Goal: Information Seeking & Learning: Learn about a topic

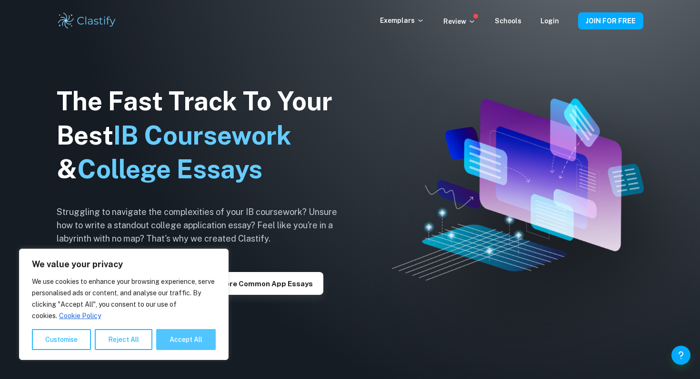
click at [200, 345] on button "Accept All" at bounding box center [185, 339] width 59 height 21
checkbox input "true"
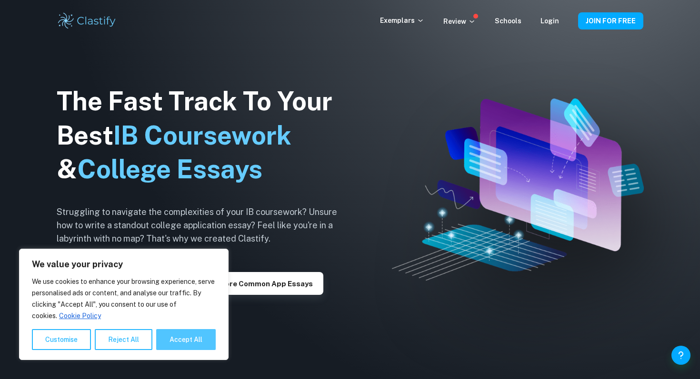
checkbox input "true"
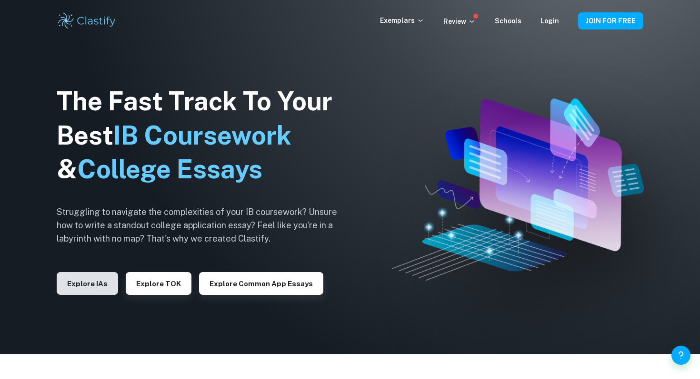
scroll to position [32, 0]
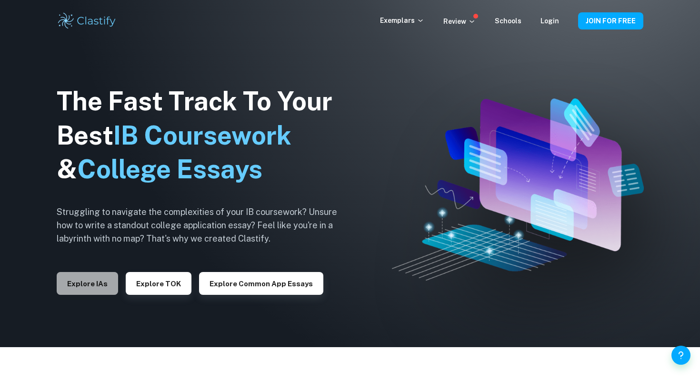
click at [96, 285] on button "Explore IAs" at bounding box center [87, 283] width 61 height 23
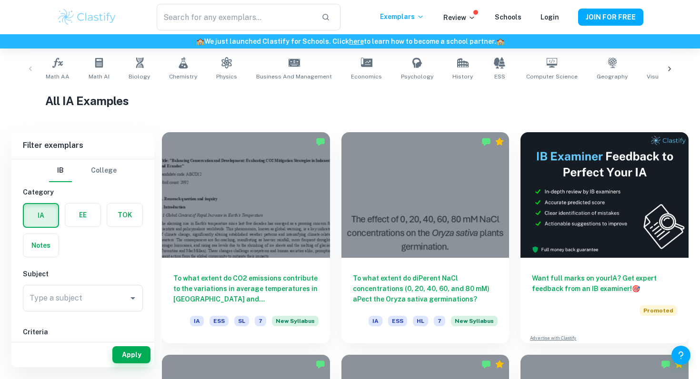
scroll to position [181, 0]
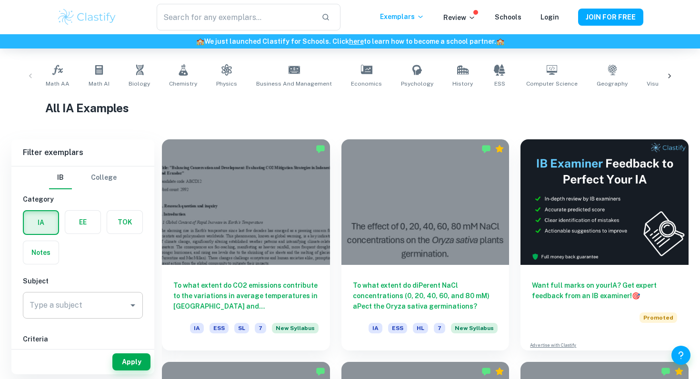
click at [85, 309] on input "Type a subject" at bounding box center [75, 306] width 97 height 18
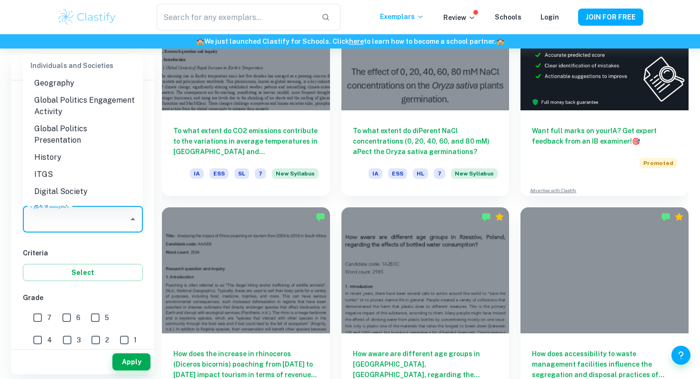
scroll to position [930, 0]
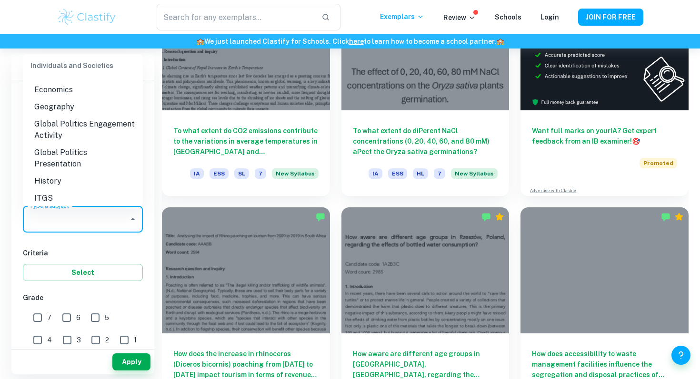
click at [67, 173] on li "History" at bounding box center [83, 181] width 120 height 17
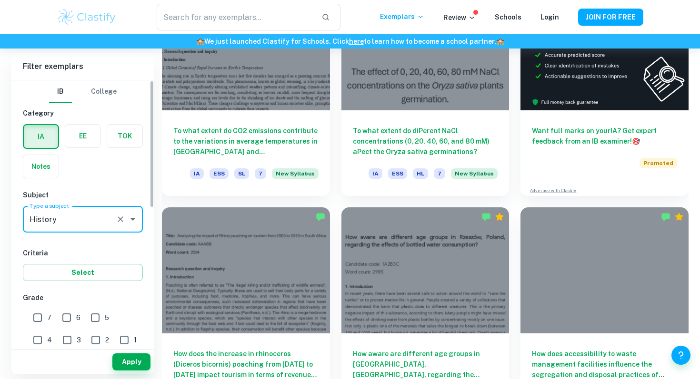
type input "History"
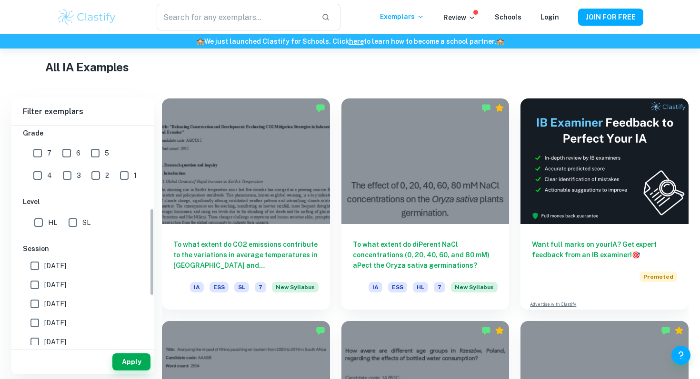
scroll to position [210, 0]
click at [43, 222] on input "HL" at bounding box center [38, 222] width 19 height 19
checkbox input "true"
click at [130, 367] on button "Apply" at bounding box center [131, 362] width 38 height 17
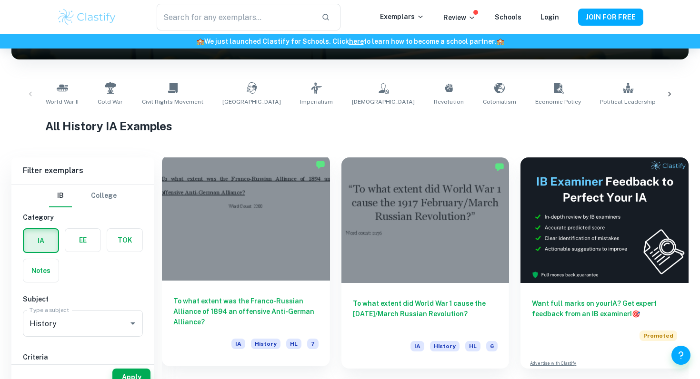
scroll to position [185, 0]
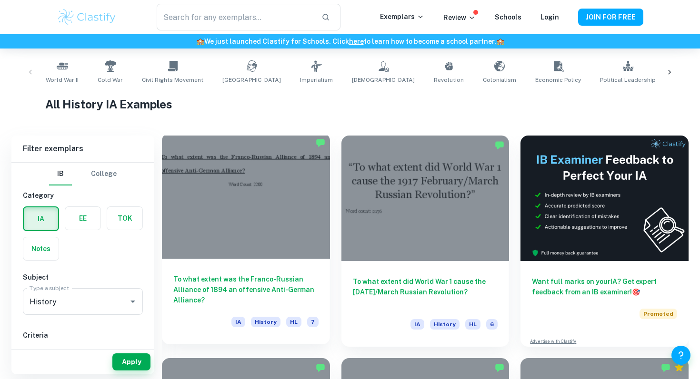
click at [252, 292] on h6 "To what extent was the Franco-Russian Alliance of 1894 an offensive Anti-German…" at bounding box center [245, 289] width 145 height 31
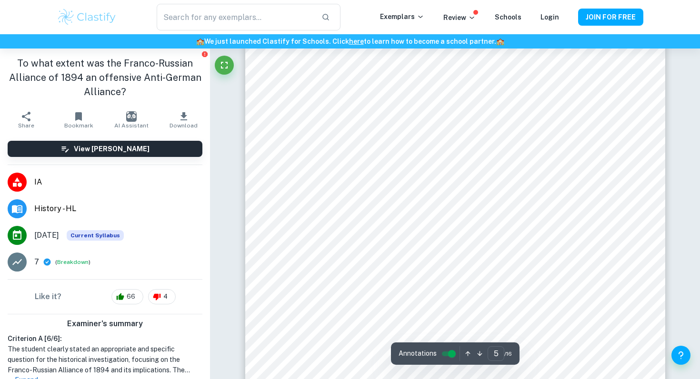
scroll to position [2671, 0]
type input "6"
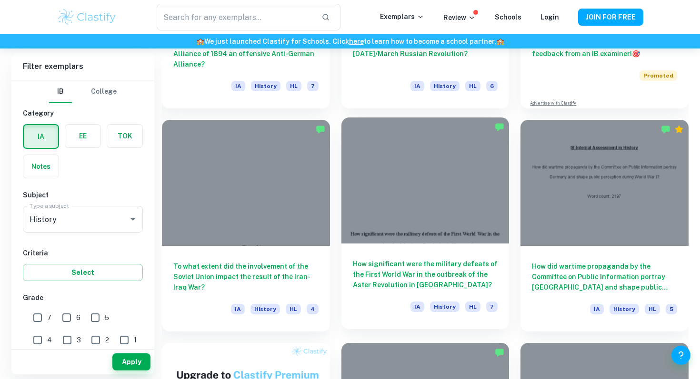
scroll to position [424, 0]
click at [385, 257] on div "How significant were the military defeats of the First World War in the outbrea…" at bounding box center [425, 286] width 168 height 86
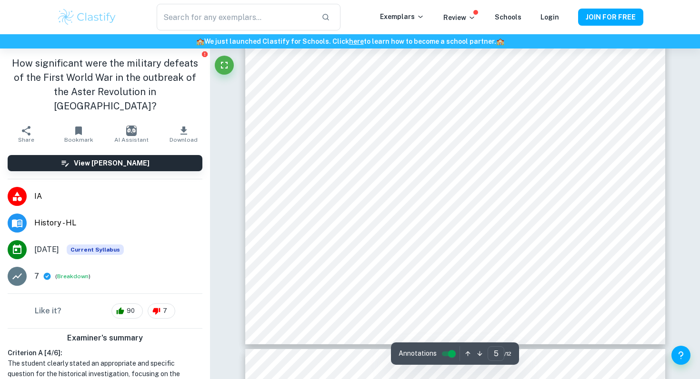
scroll to position [2922, 0]
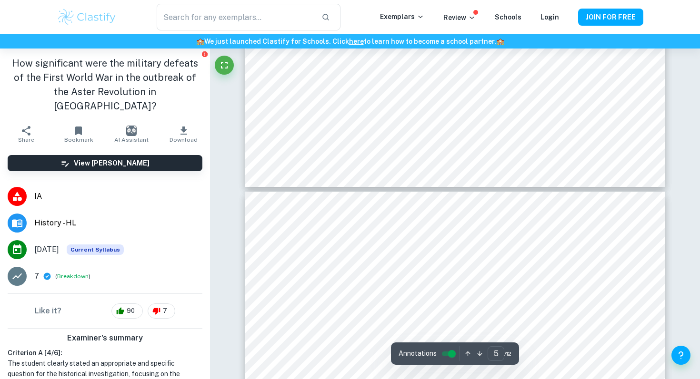
type input "6"
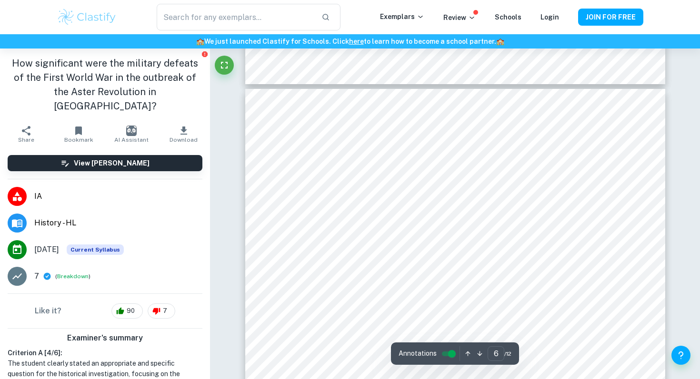
scroll to position [3095, 0]
